Goal: Complete application form: Complete application form

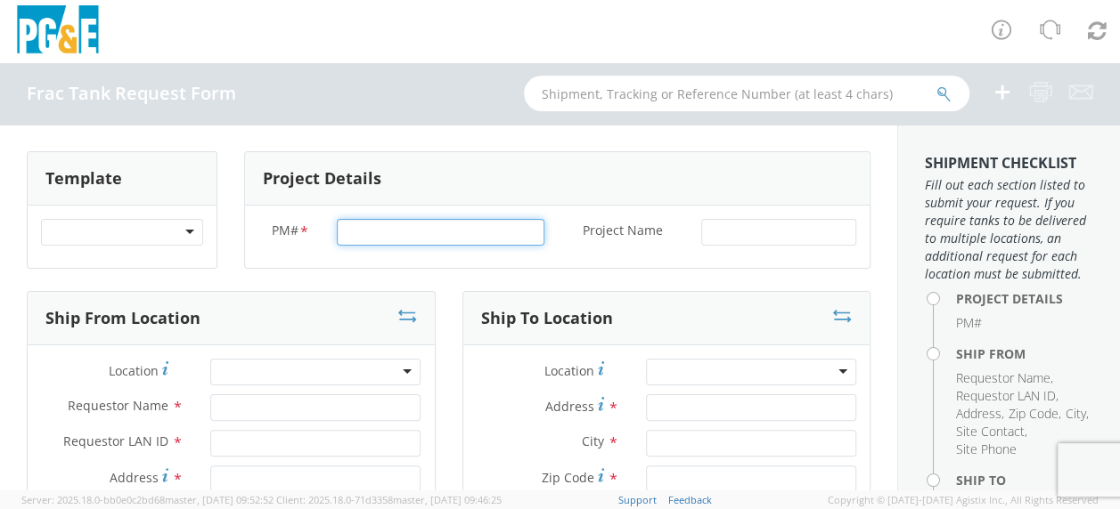
click at [362, 229] on input "PM# *" at bounding box center [441, 232] width 208 height 27
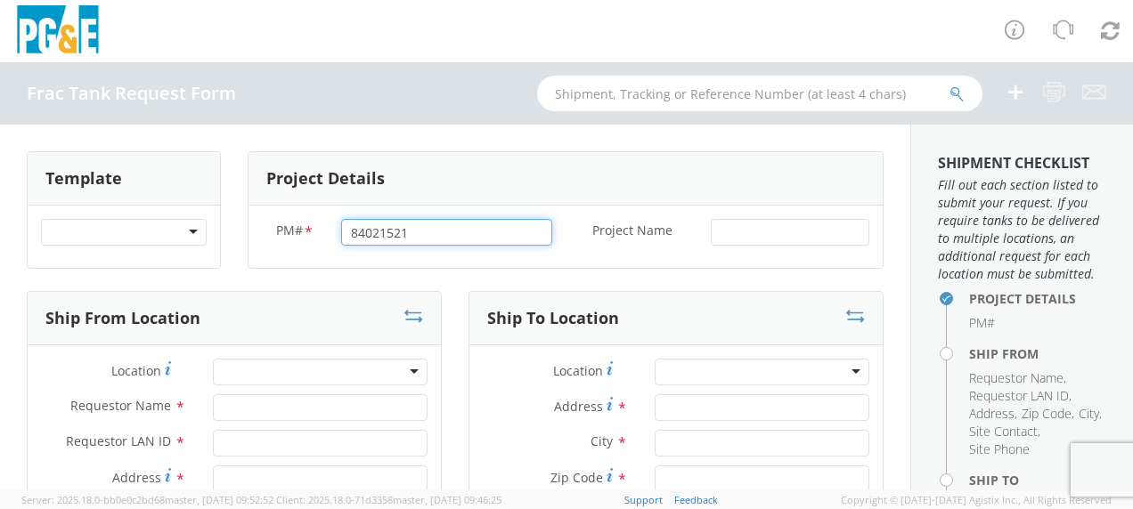
type input "84021521"
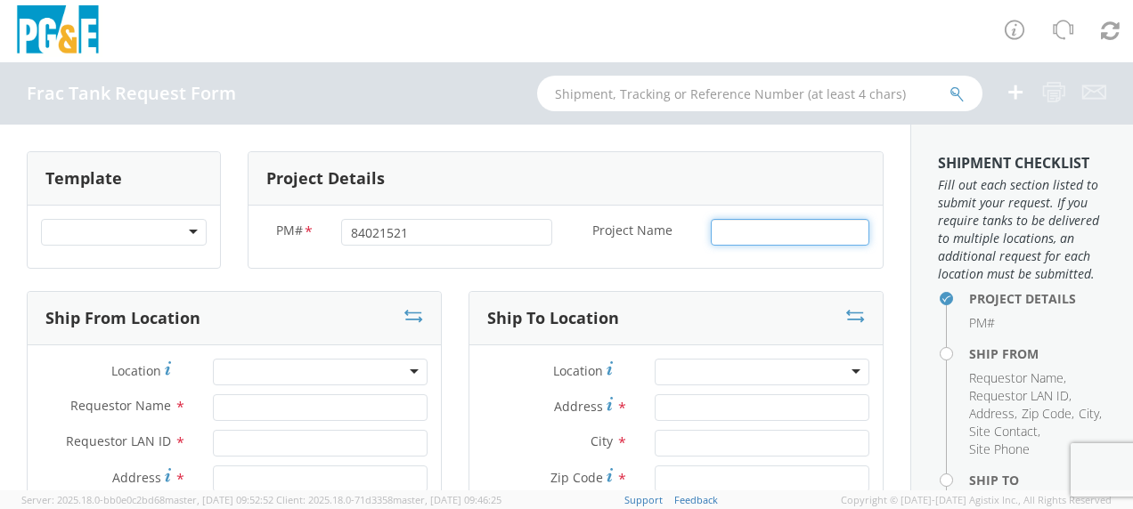
click at [764, 239] on input "Project Name *" at bounding box center [790, 232] width 159 height 27
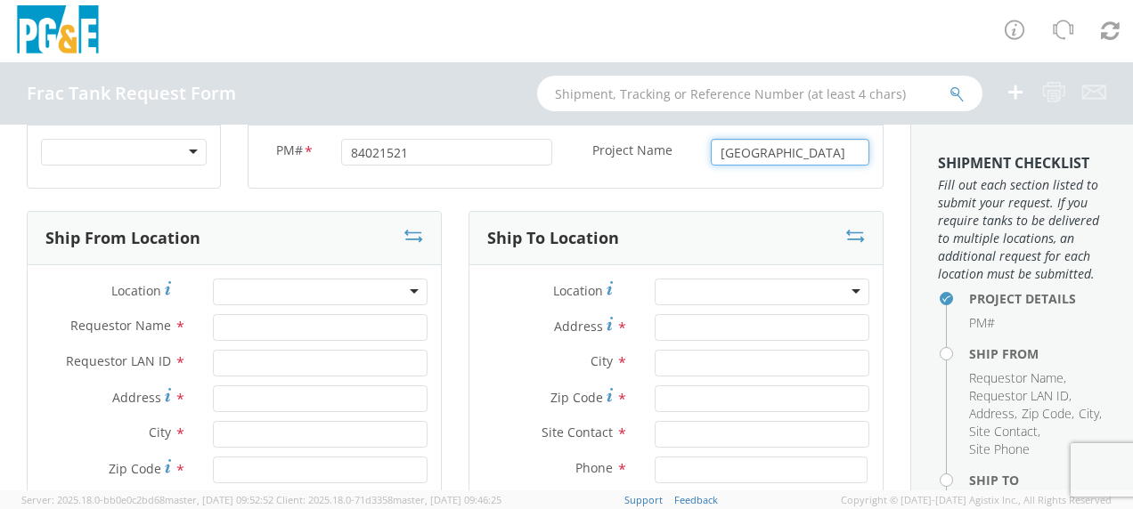
scroll to position [178, 0]
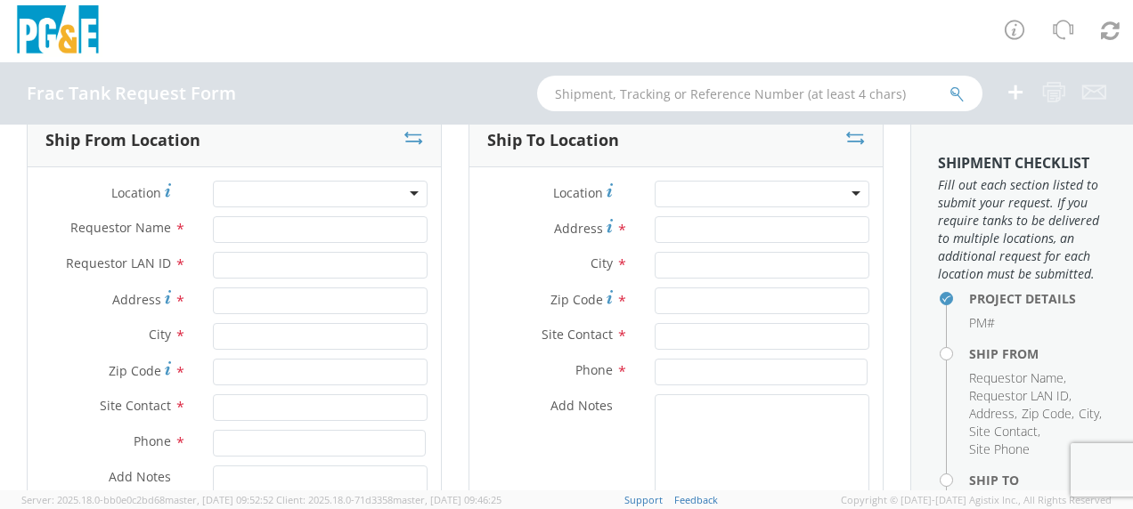
type input "[GEOGRAPHIC_DATA]"
click at [238, 230] on input "Requestor Name *" at bounding box center [320, 229] width 215 height 27
type input "[PERSON_NAME]"
click at [224, 260] on input "Requestor LAN ID *" at bounding box center [320, 265] width 215 height 27
type input "tahj"
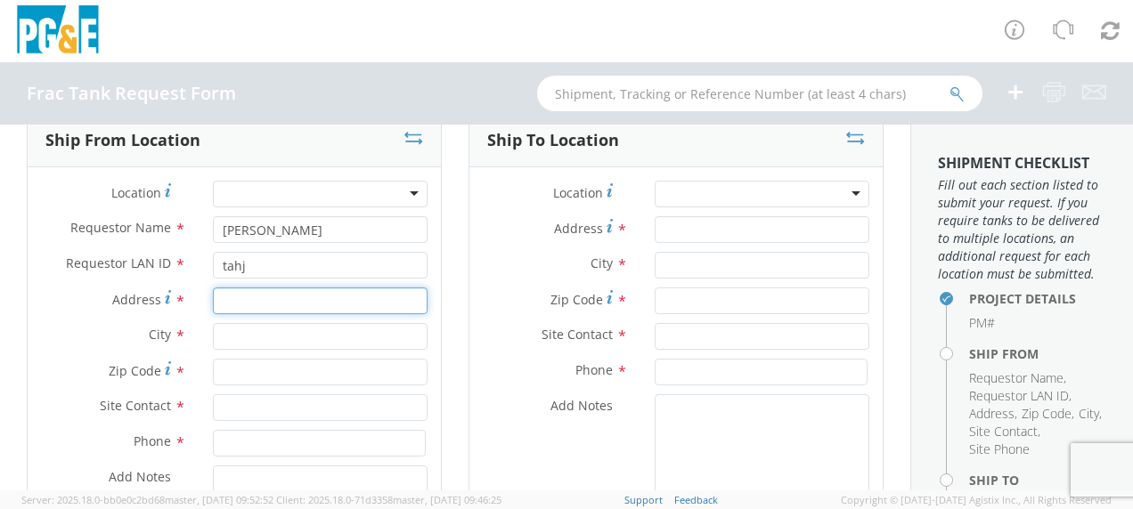
click at [230, 298] on input "Address *" at bounding box center [320, 301] width 215 height 27
type input "[STREET_ADDRESS][PERSON_NAME]"
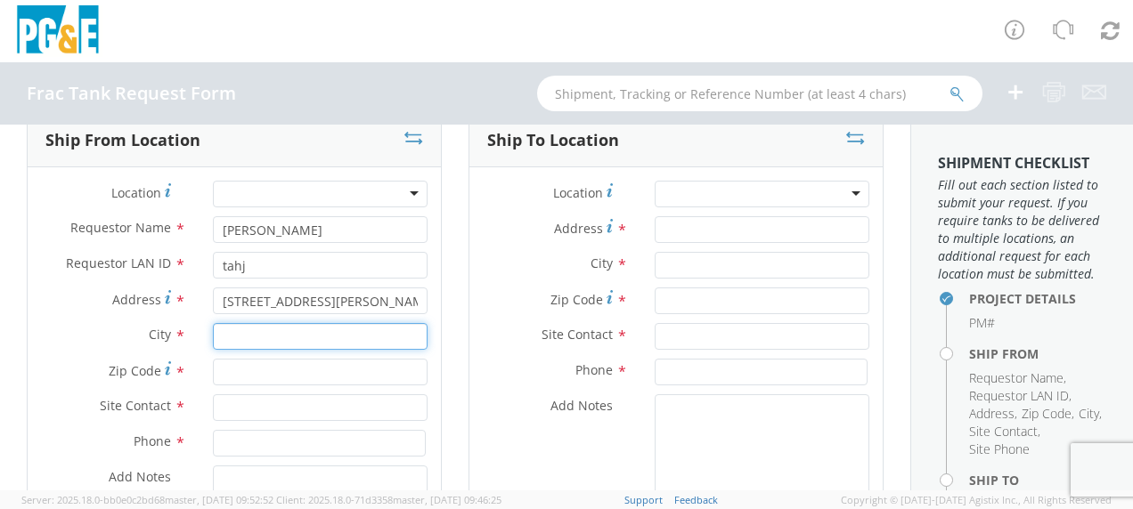
click at [238, 338] on input "text" at bounding box center [320, 336] width 215 height 27
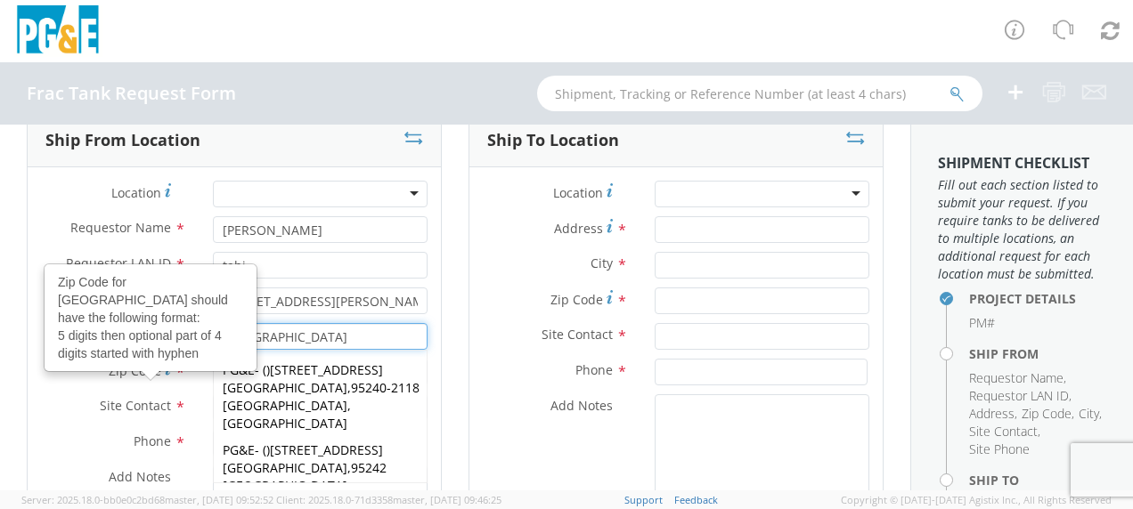
type input "[GEOGRAPHIC_DATA]"
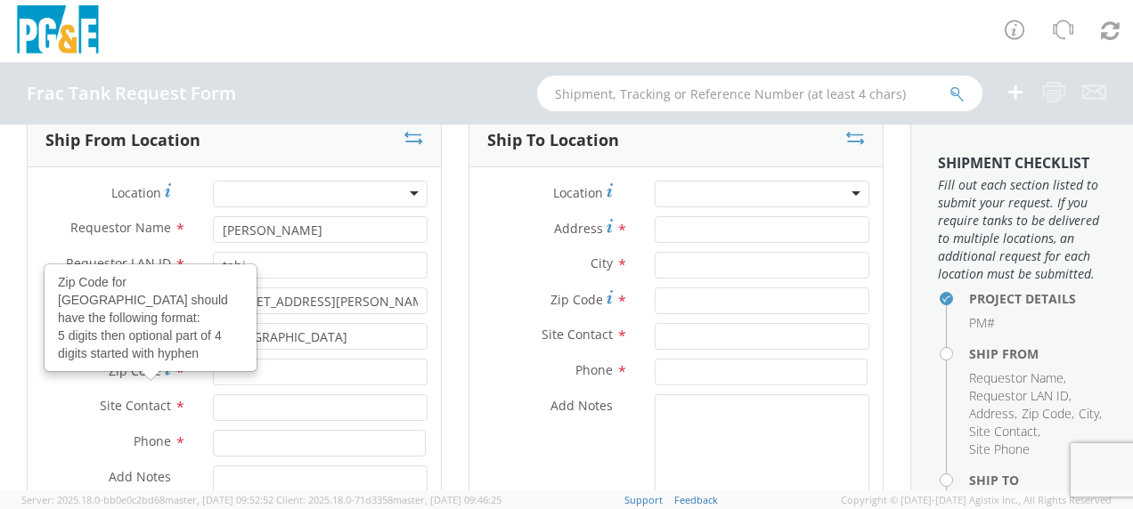
click at [165, 374] on icon at bounding box center [168, 369] width 6 height 14
click at [213, 374] on input "Zip Code Zip Code for [GEOGRAPHIC_DATA] should have the following format: 5 dig…" at bounding box center [320, 372] width 215 height 27
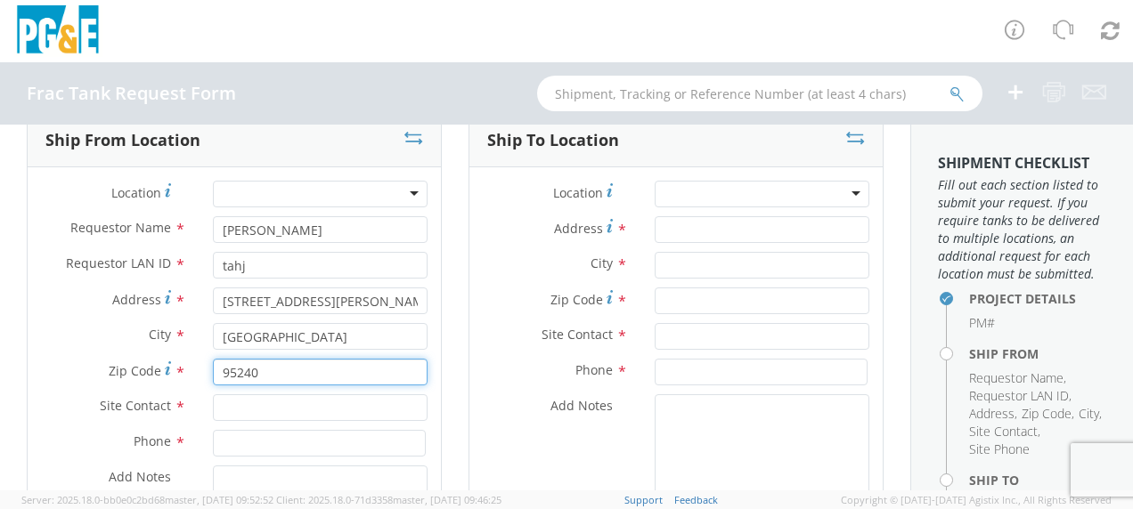
type input "95240"
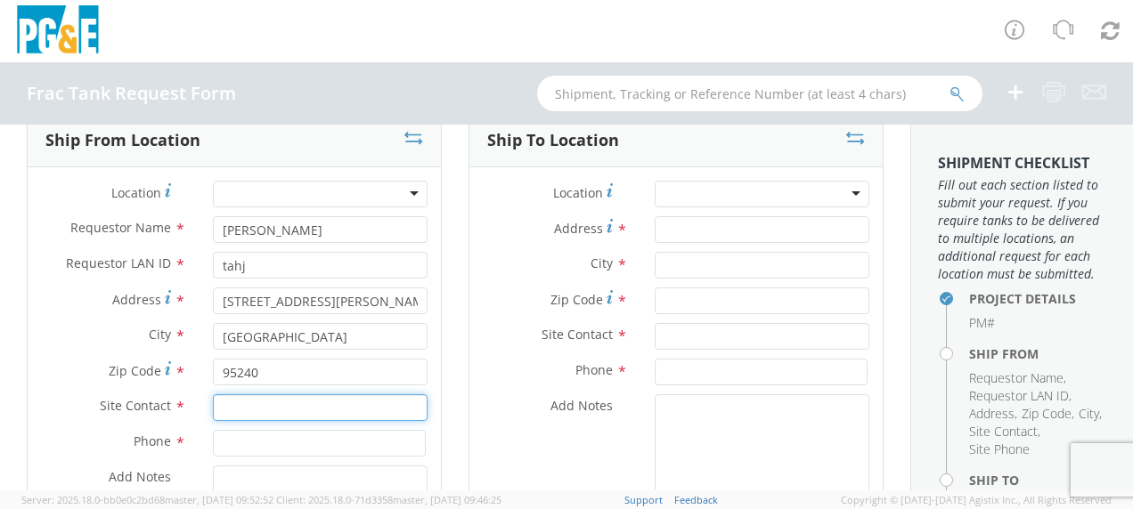
click at [232, 404] on input "text" at bounding box center [320, 408] width 215 height 27
type input "[PERSON_NAME]"
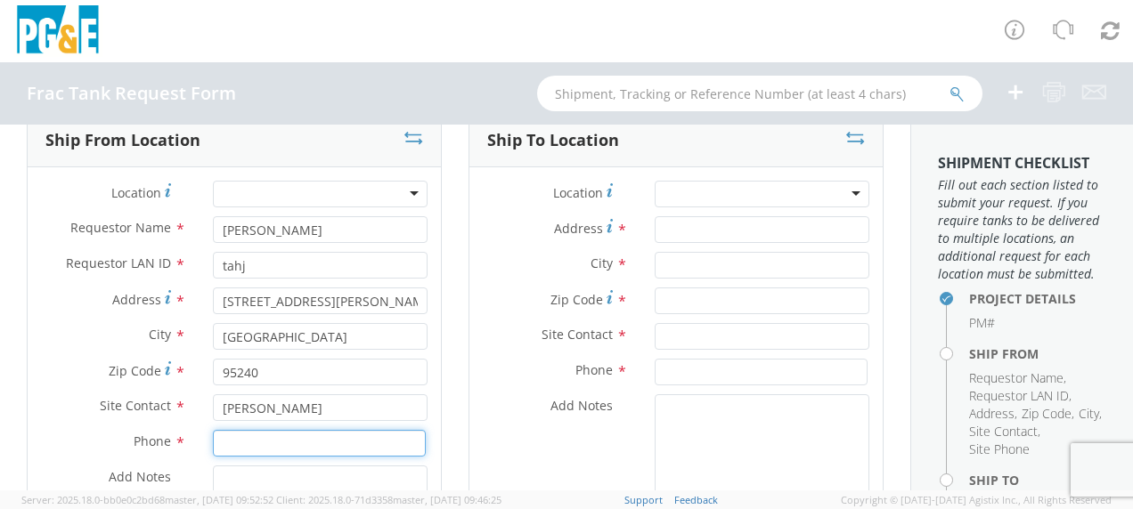
click at [231, 444] on input at bounding box center [319, 443] width 213 height 27
type input "[PHONE_NUMBER]"
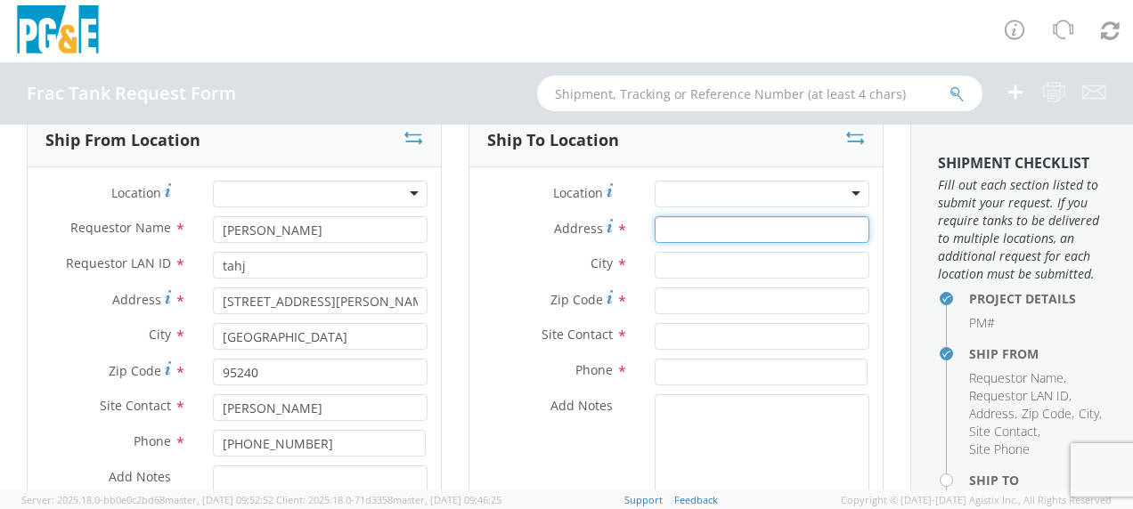
click at [666, 230] on input "Address *" at bounding box center [762, 229] width 215 height 27
type input "[STREET_ADDRESS][PERSON_NAME]"
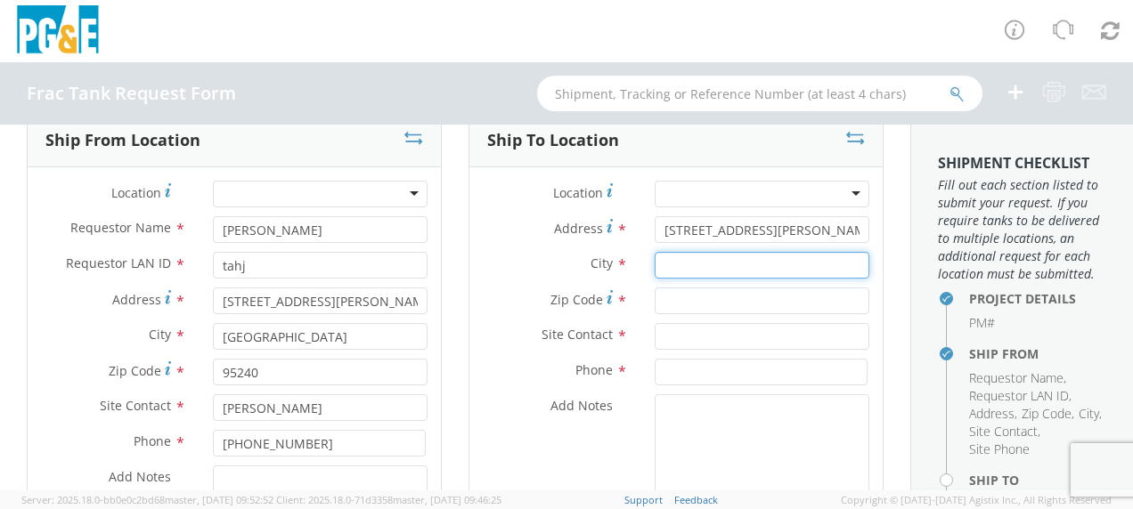
click at [688, 271] on input "text" at bounding box center [762, 265] width 215 height 27
type input "Gustine"
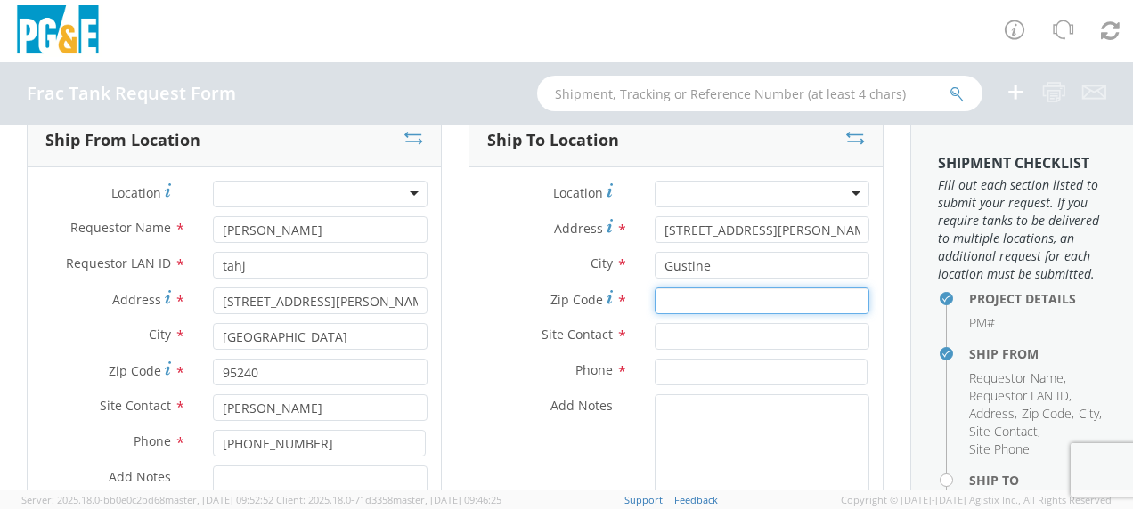
click at [664, 299] on input "Zip Code *" at bounding box center [762, 301] width 215 height 27
type input "95332"
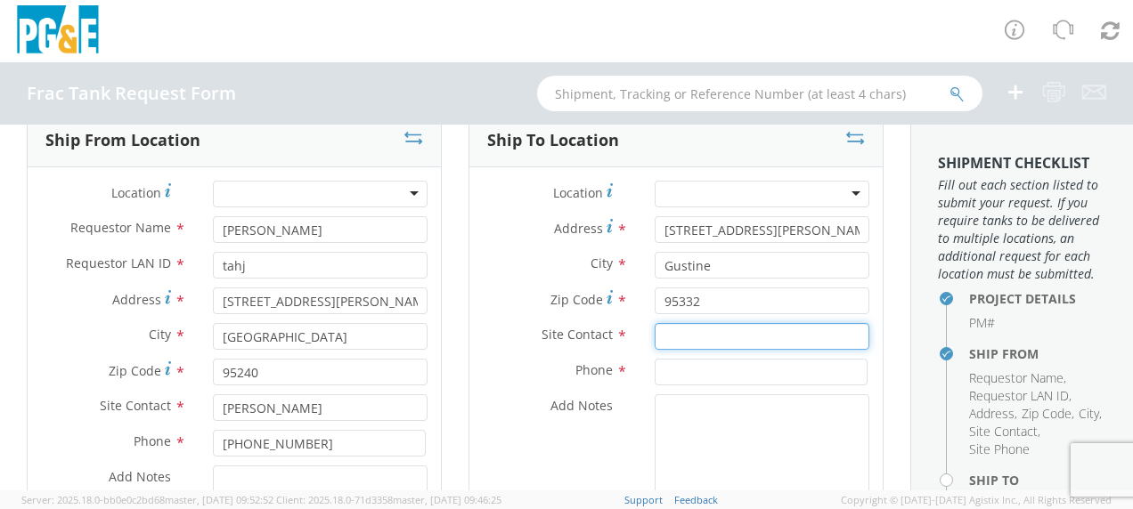
click at [663, 338] on input "text" at bounding box center [762, 336] width 215 height 27
type input "[PERSON_NAME]"
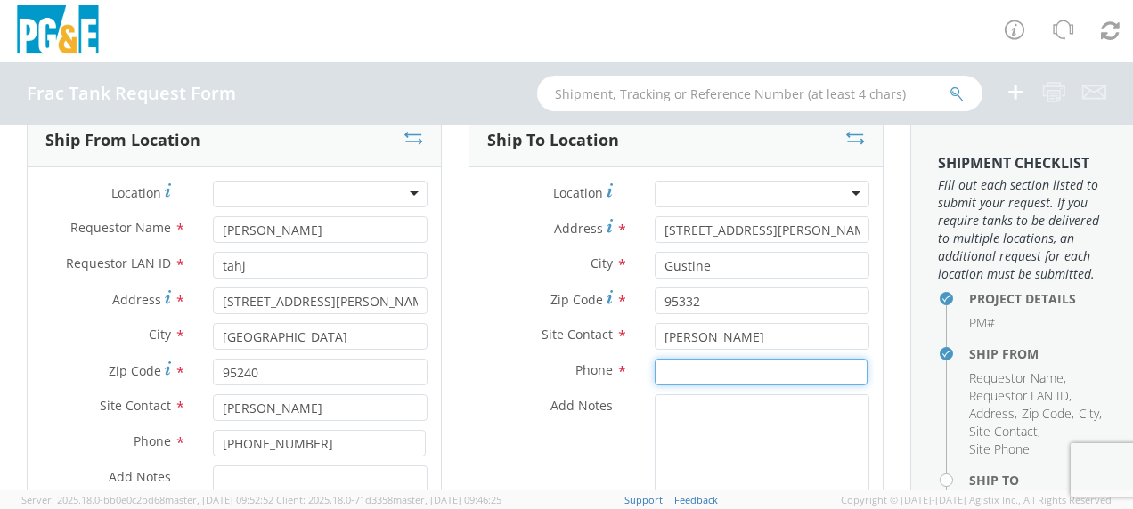
click at [663, 363] on input at bounding box center [761, 372] width 213 height 27
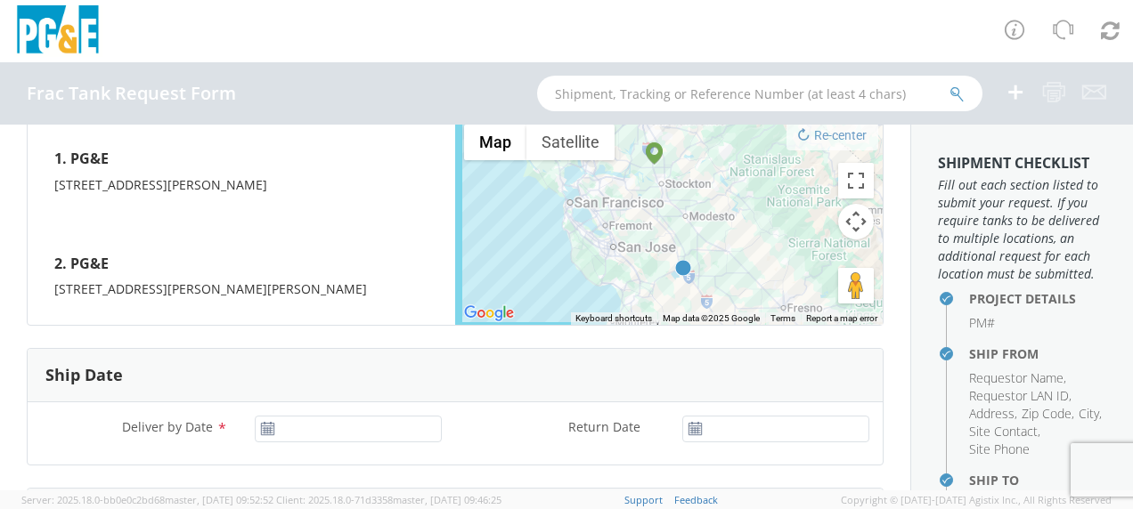
scroll to position [891, 0]
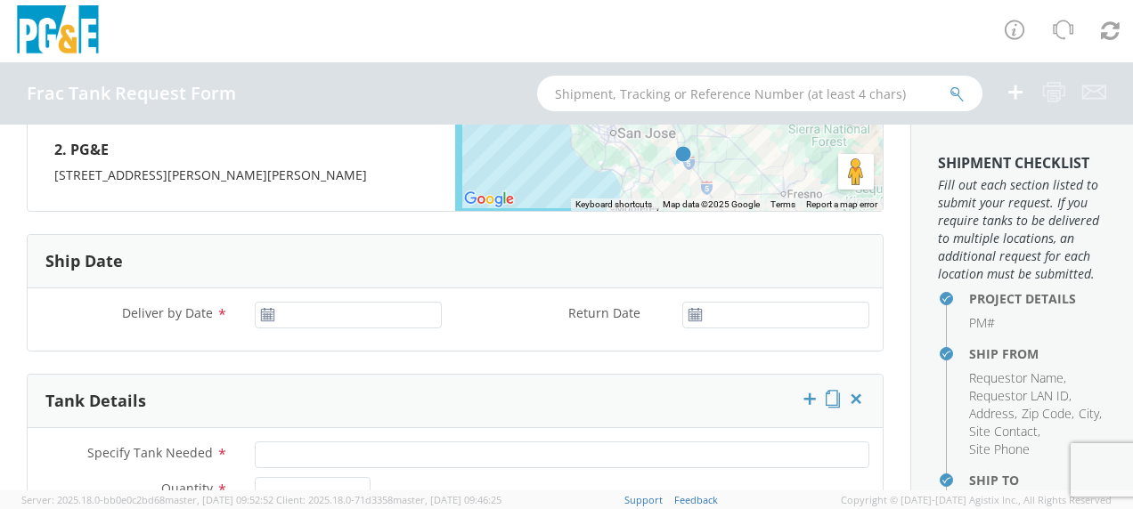
type input "[PHONE_NUMBER]"
click at [315, 319] on input "[DATE]" at bounding box center [348, 315] width 187 height 27
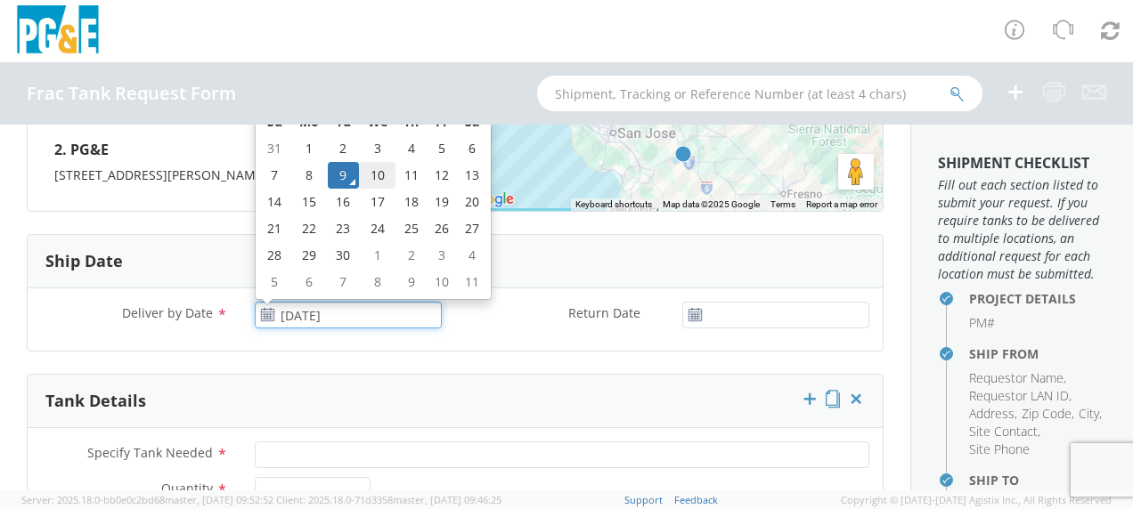
click at [372, 175] on td "10" at bounding box center [377, 175] width 37 height 27
type input "[DATE]"
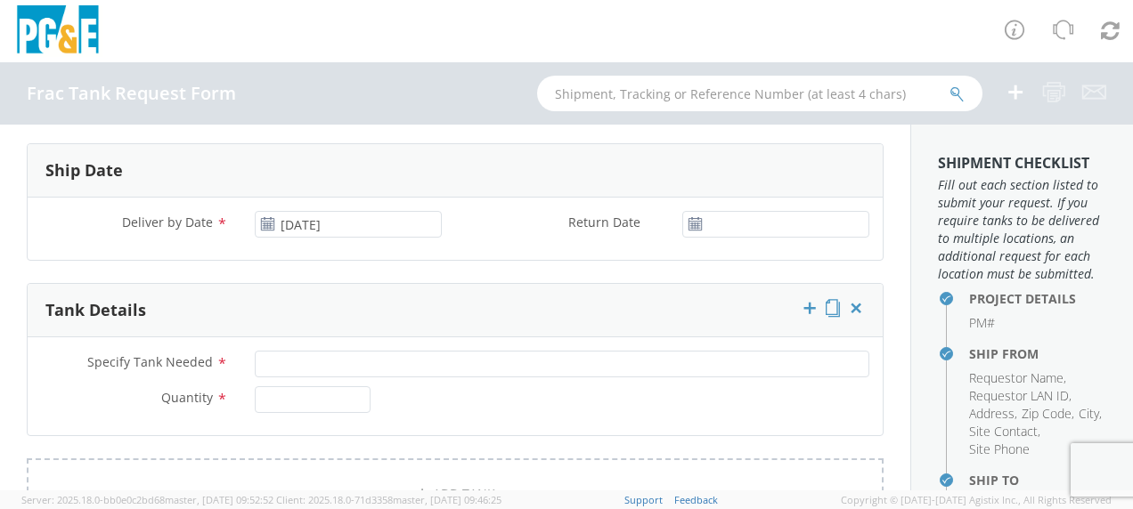
scroll to position [1069, 0]
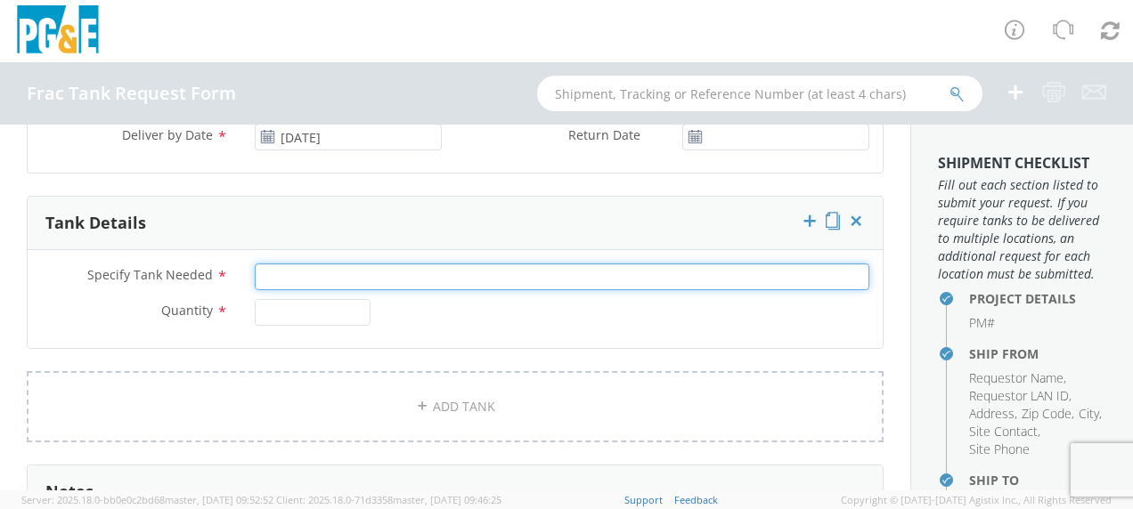
click at [299, 274] on input "Specify Tank Needed *" at bounding box center [562, 277] width 615 height 27
type input "10K Double Wall"
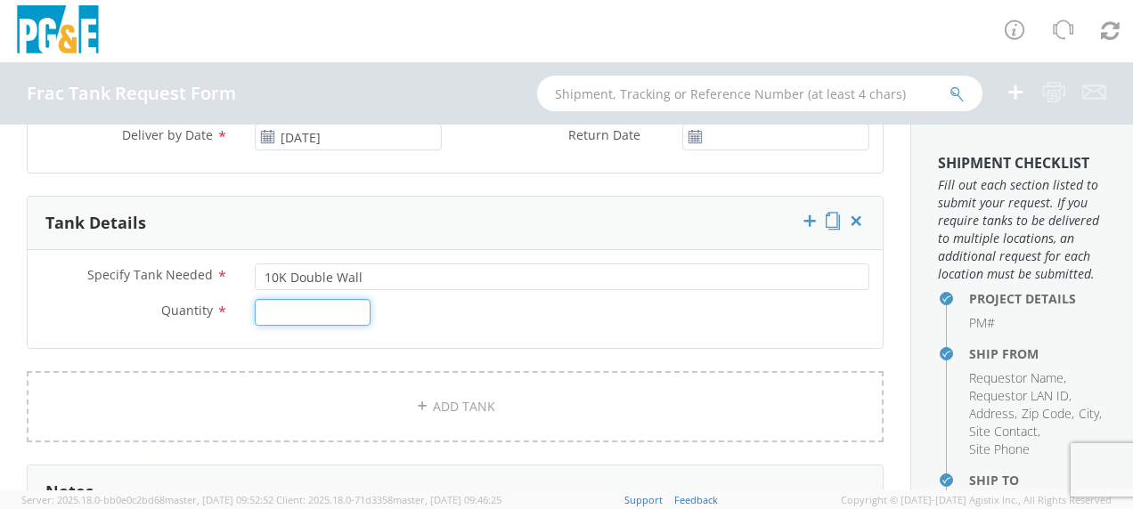
click at [301, 311] on input "Quantity *" at bounding box center [313, 312] width 116 height 27
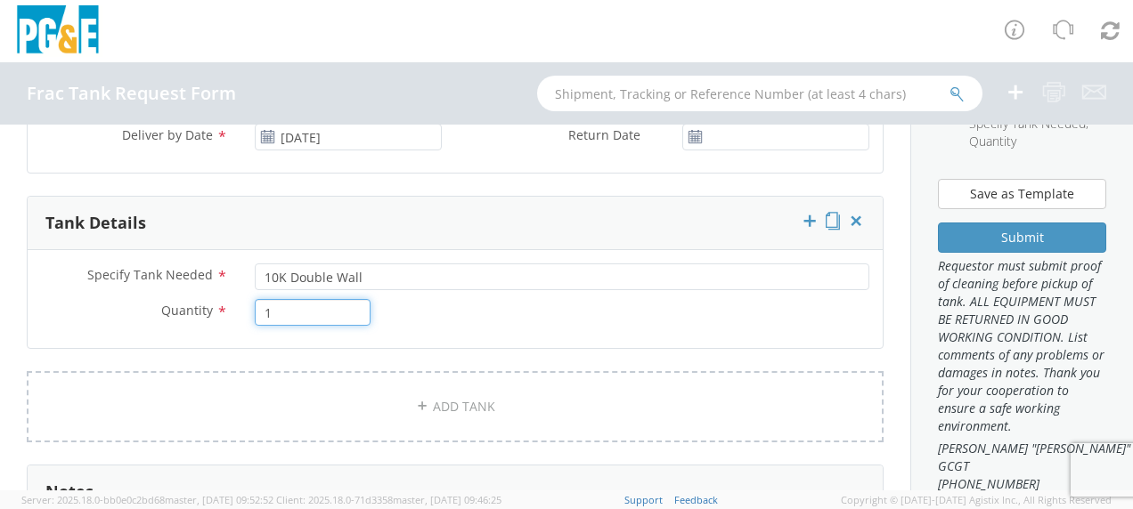
scroll to position [534, 0]
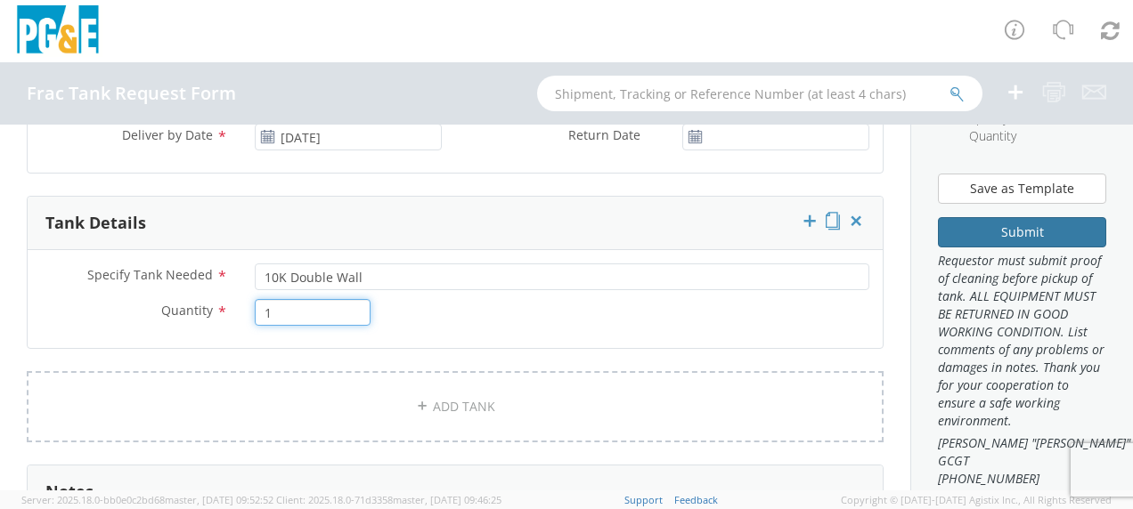
type input "1"
click at [998, 248] on button "Submit" at bounding box center [1022, 232] width 168 height 30
